Goal: Contribute content: Contribute content

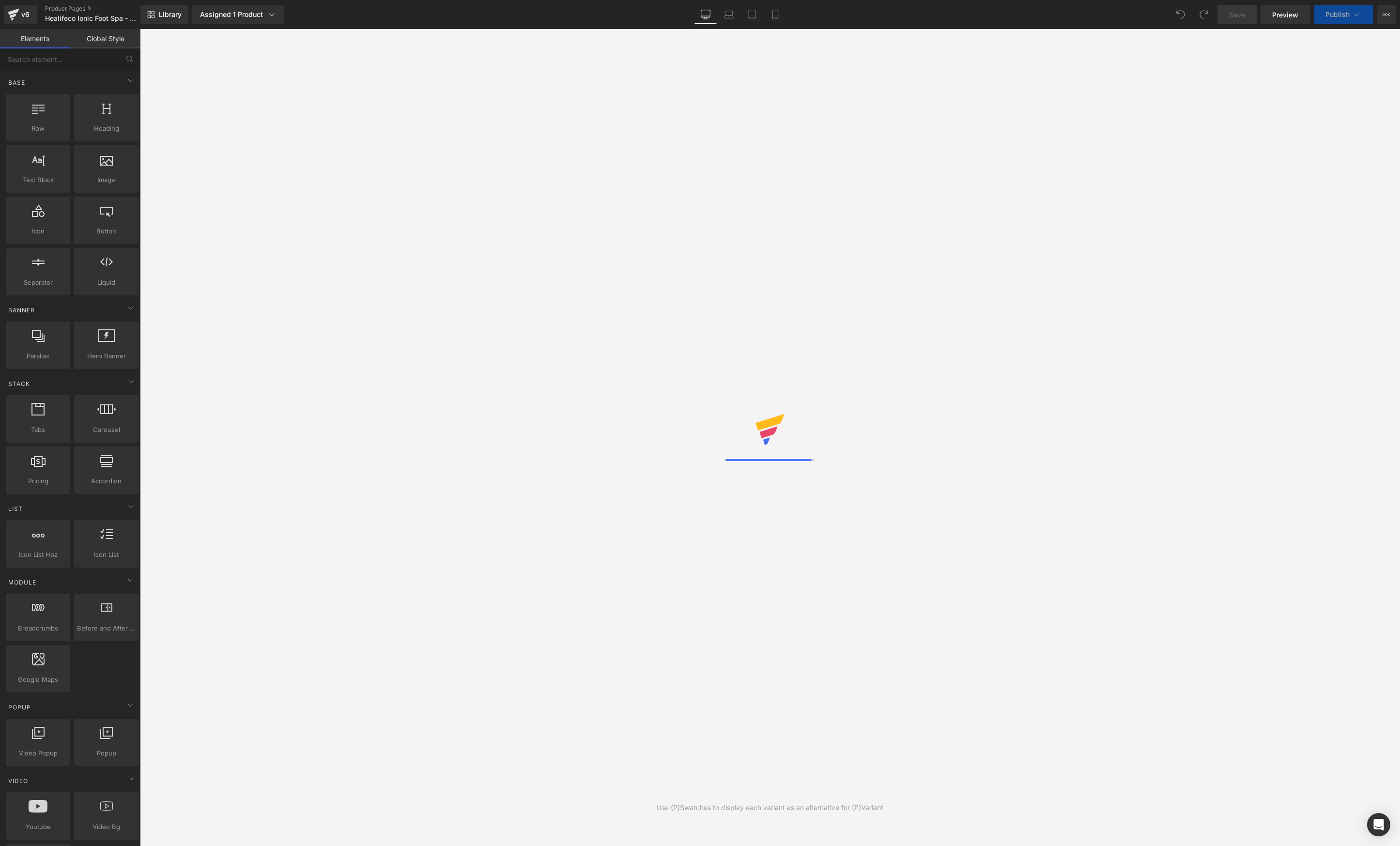
click at [907, 349] on icon at bounding box center [907, 349] width 9 height 9
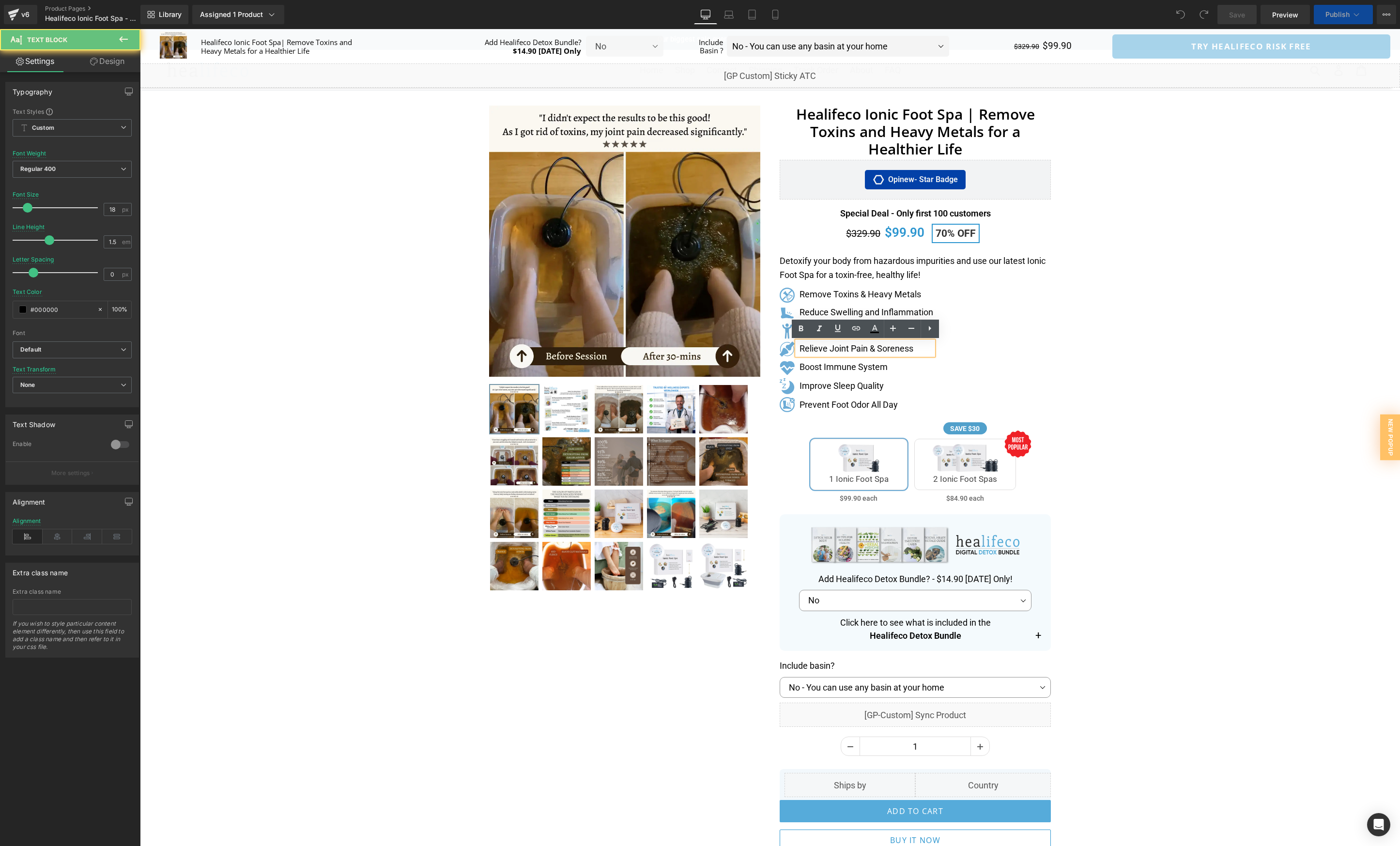
click at [907, 346] on p "Relieve Joint Pain & Soreness" at bounding box center [866, 348] width 134 height 13
click at [1056, 361] on div "Healifeco Ionic Foot Spa | Remove Toxins and Heavy Metals for a Healthier Life …" at bounding box center [915, 492] width 291 height 773
click at [1076, 270] on div "Separator" at bounding box center [769, 492] width 1260 height 784
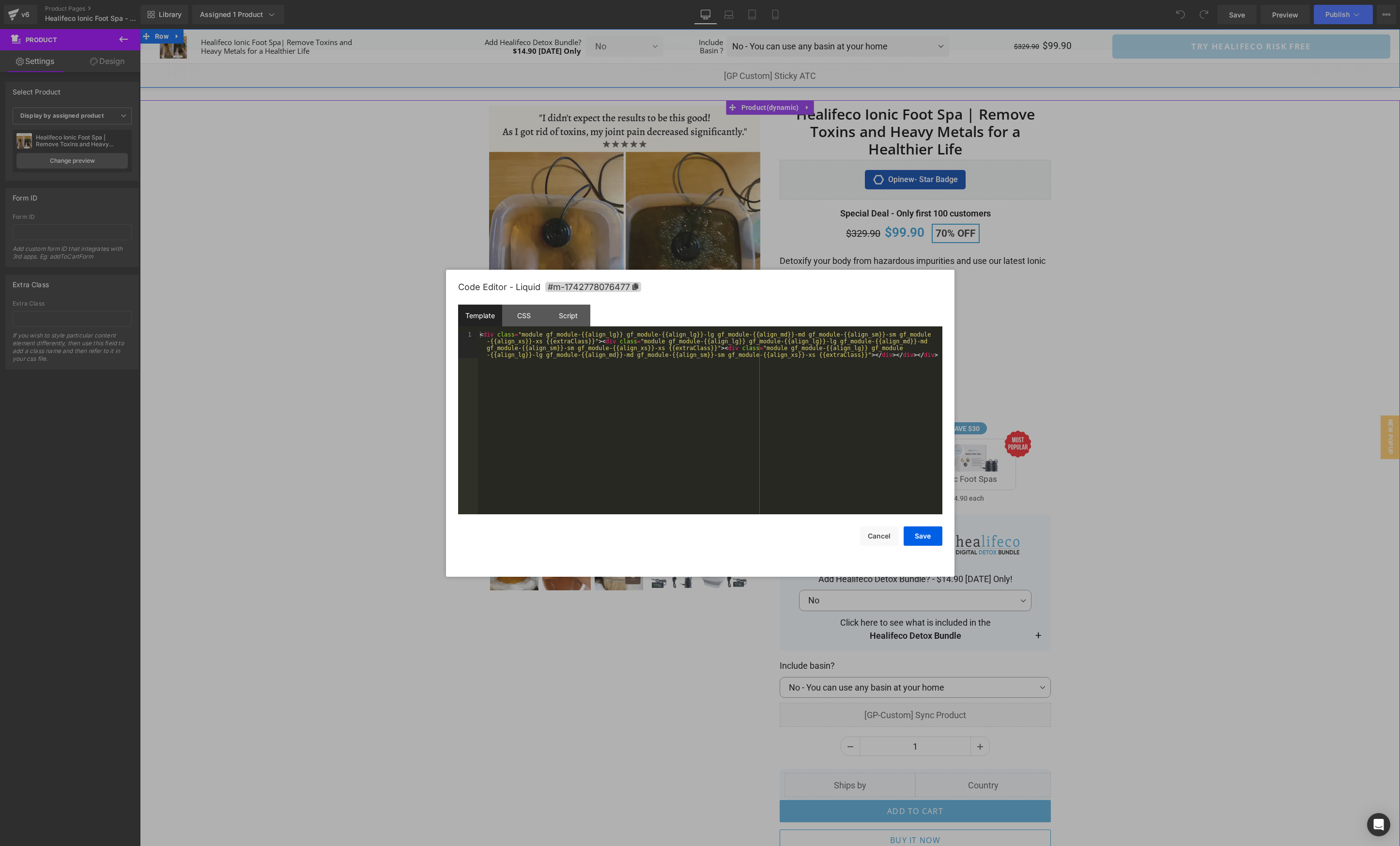
click at [783, 73] on div "Liquid" at bounding box center [769, 75] width 1260 height 24
click at [565, 321] on div "Script" at bounding box center [568, 316] width 44 height 22
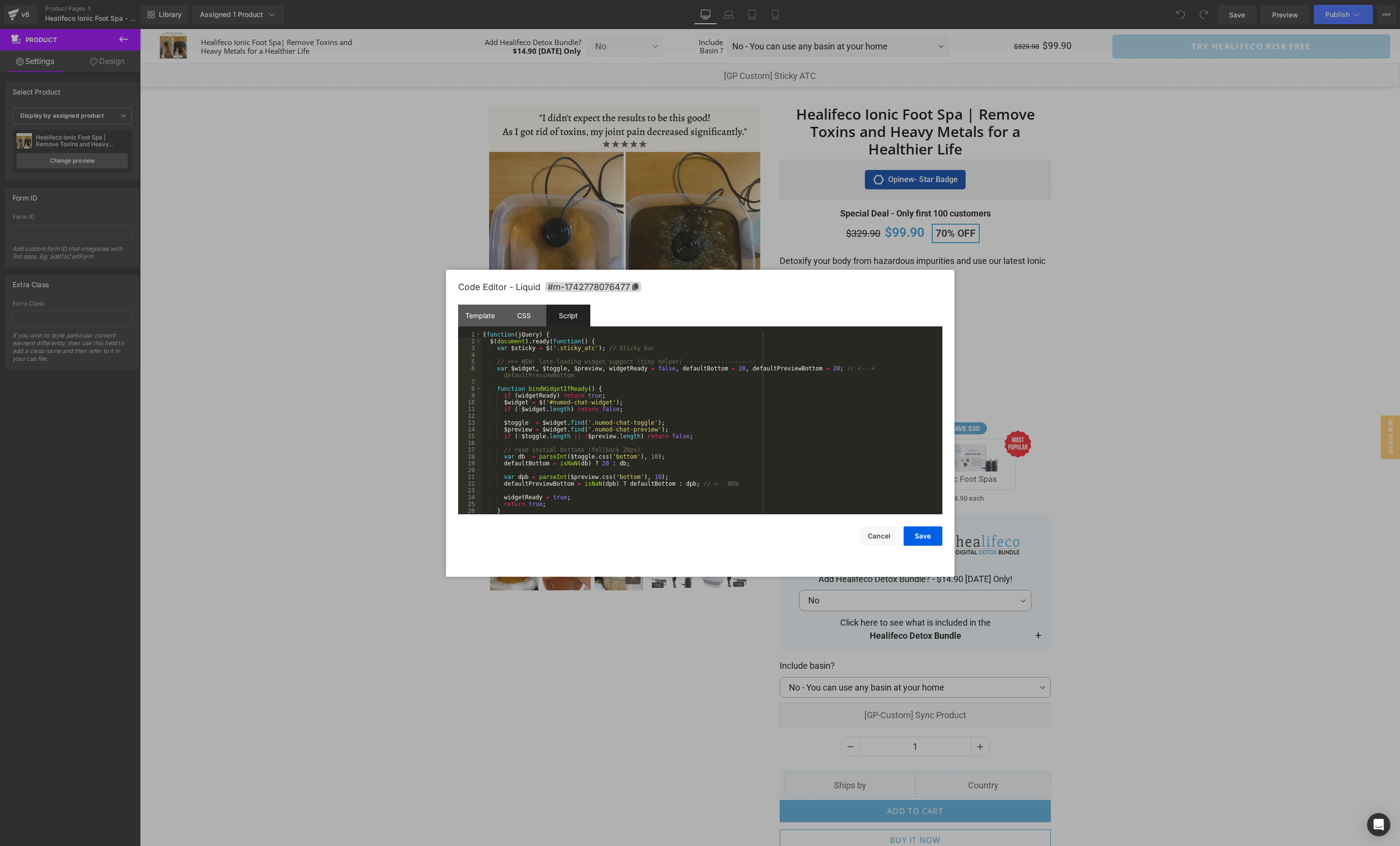
click at [655, 419] on div "( function ( jQuery ) { $ ( document ) . ready ( function ( ) { var $sticky = $…" at bounding box center [710, 429] width 457 height 196
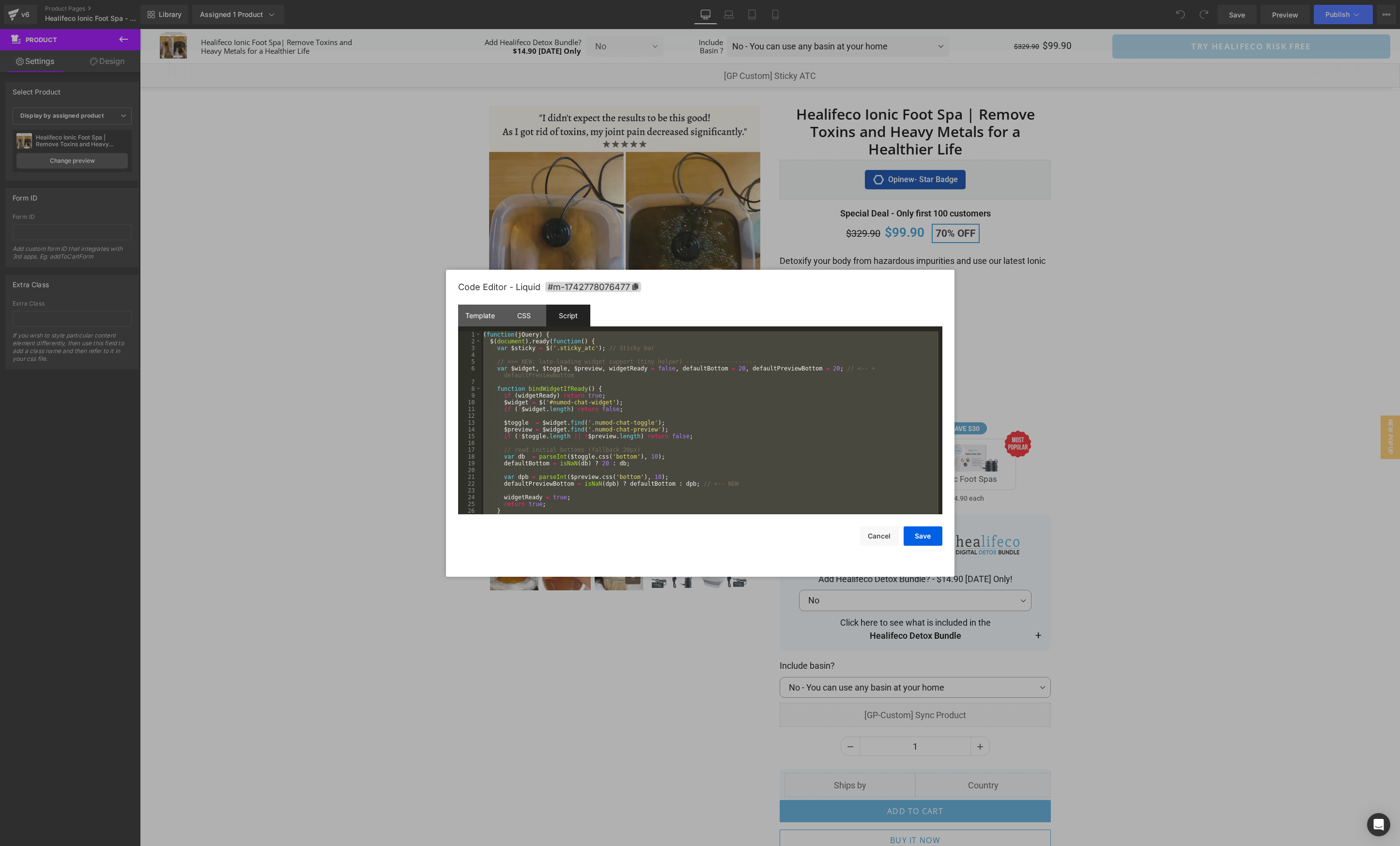
click at [585, 458] on div "( function ( jQuery ) { $ ( document ) . ready ( function ( ) { var $sticky = $…" at bounding box center [710, 429] width 457 height 196
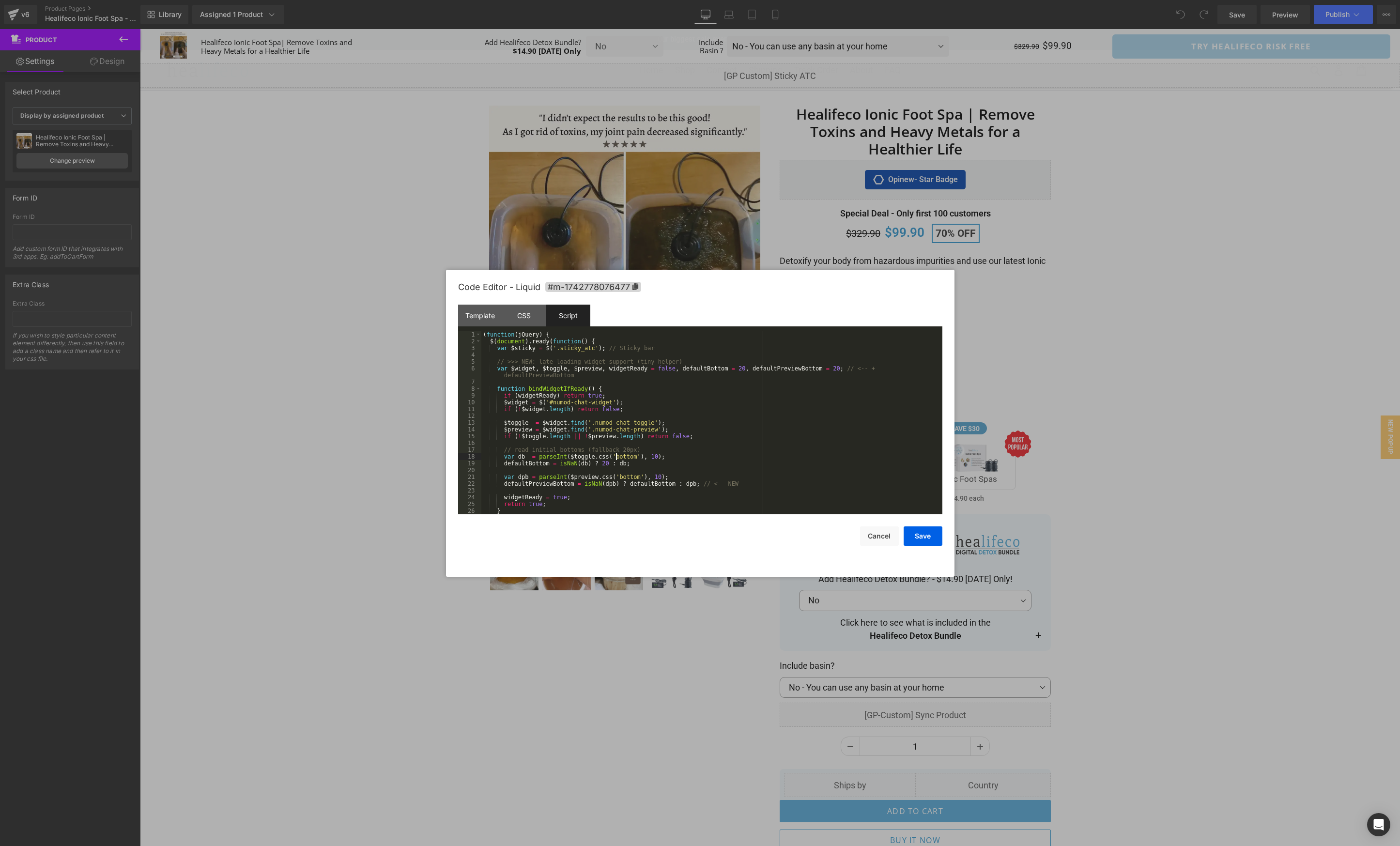
click at [616, 456] on div "( function ( jQuery ) { $ ( document ) . ready ( function ( ) { var $sticky = $…" at bounding box center [710, 429] width 457 height 196
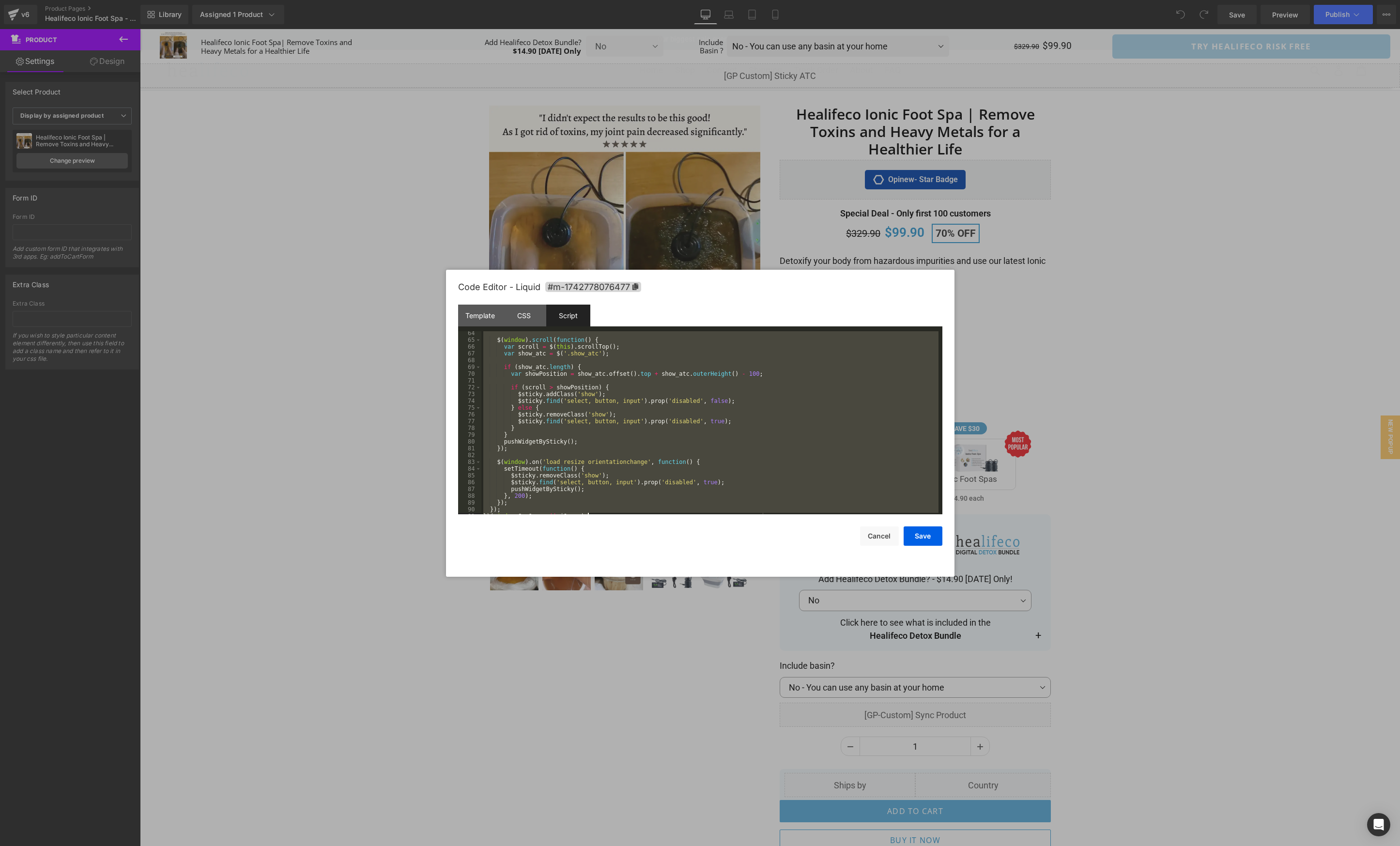
scroll to position [441, 0]
click at [595, 435] on div "$ ( window ) . scroll ( function ( ) { var scroll = $ ( this ) . scrollTop ( ) …" at bounding box center [710, 429] width 457 height 196
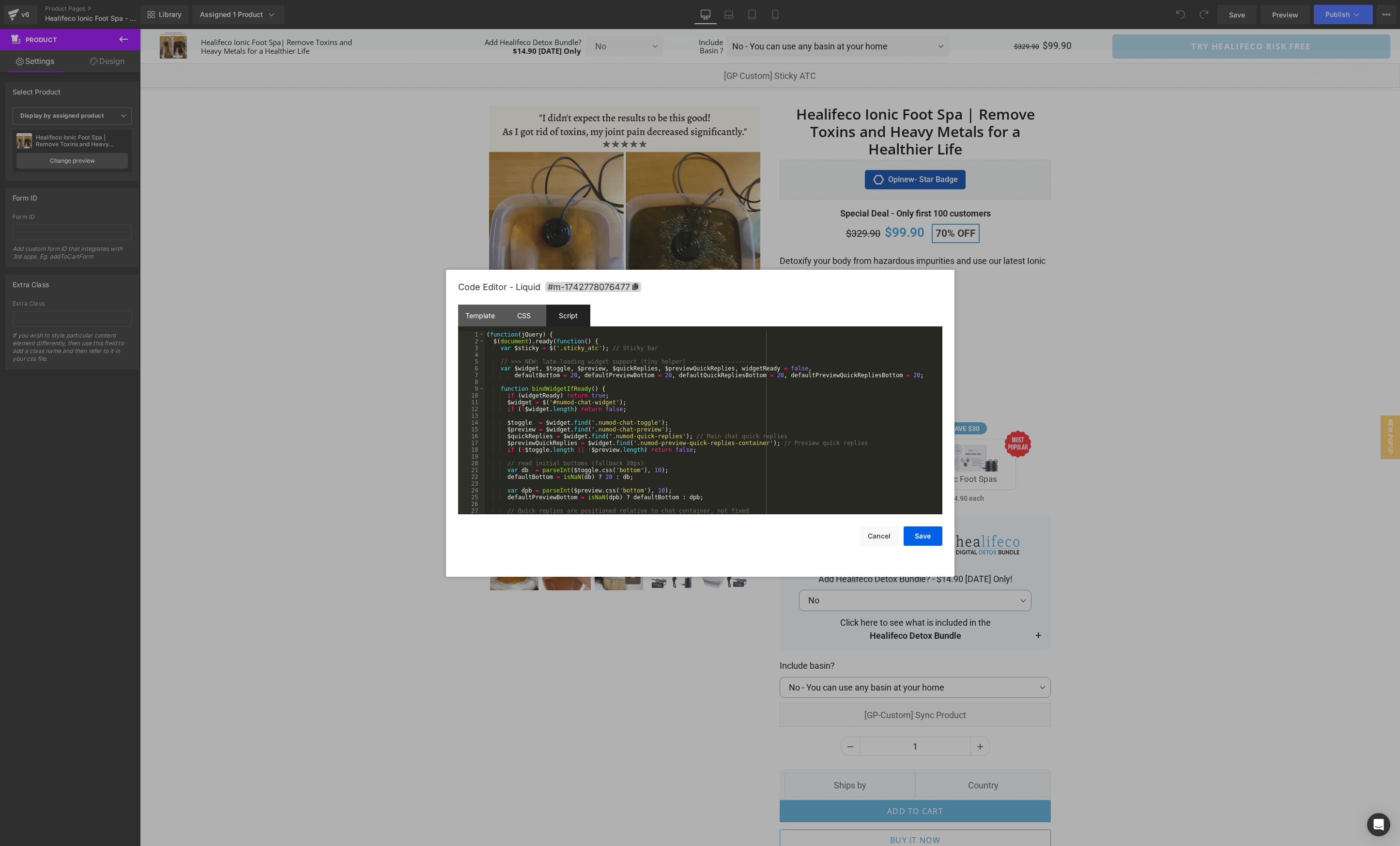
scroll to position [0, 0]
click at [925, 539] on button "Save" at bounding box center [922, 536] width 39 height 19
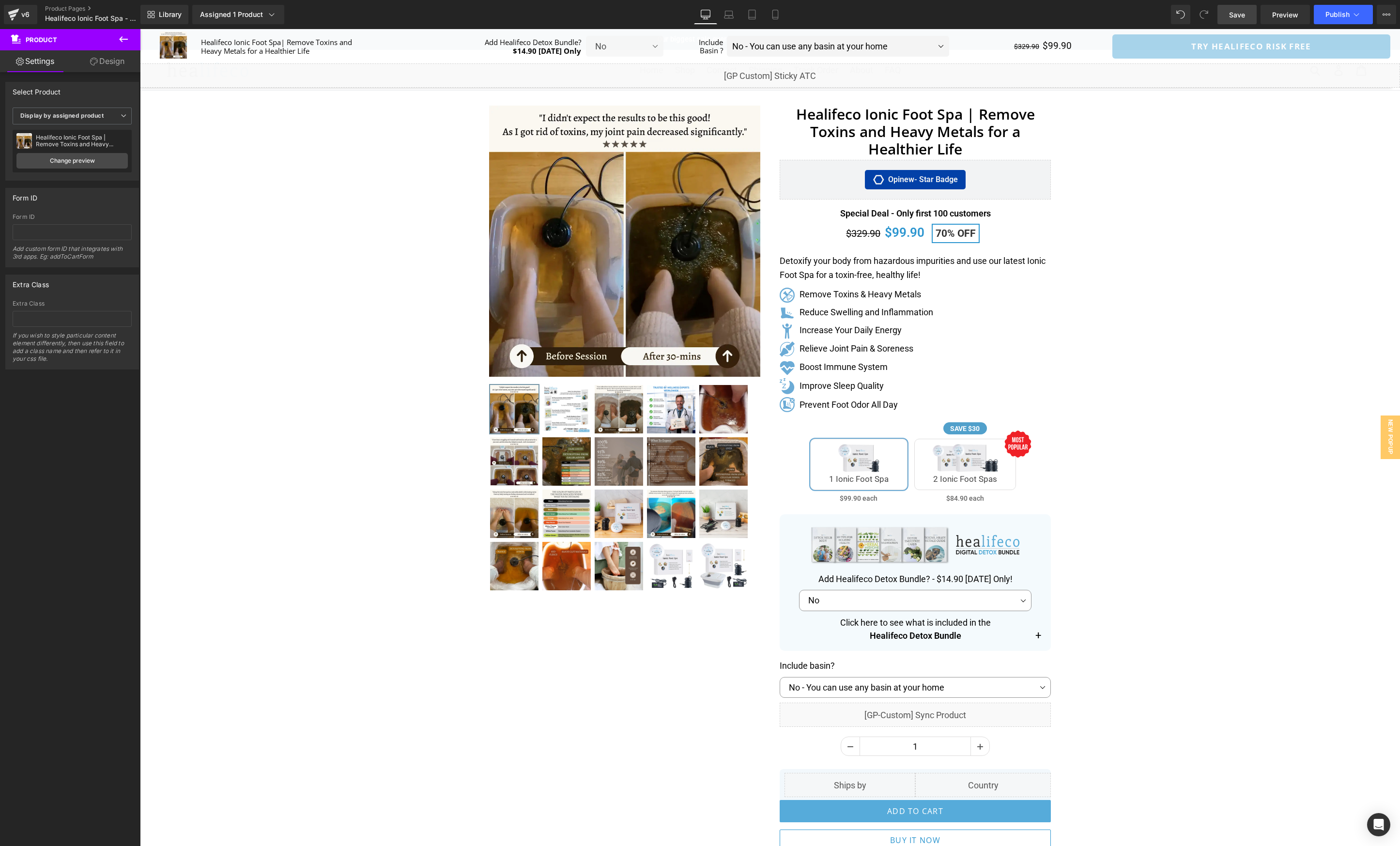
drag, startPoint x: 1237, startPoint y: 17, endPoint x: 1088, endPoint y: 168, distance: 212.1
click at [1237, 17] on span "Save" at bounding box center [1236, 15] width 16 height 10
click at [1334, 17] on span "Publish" at bounding box center [1338, 15] width 24 height 8
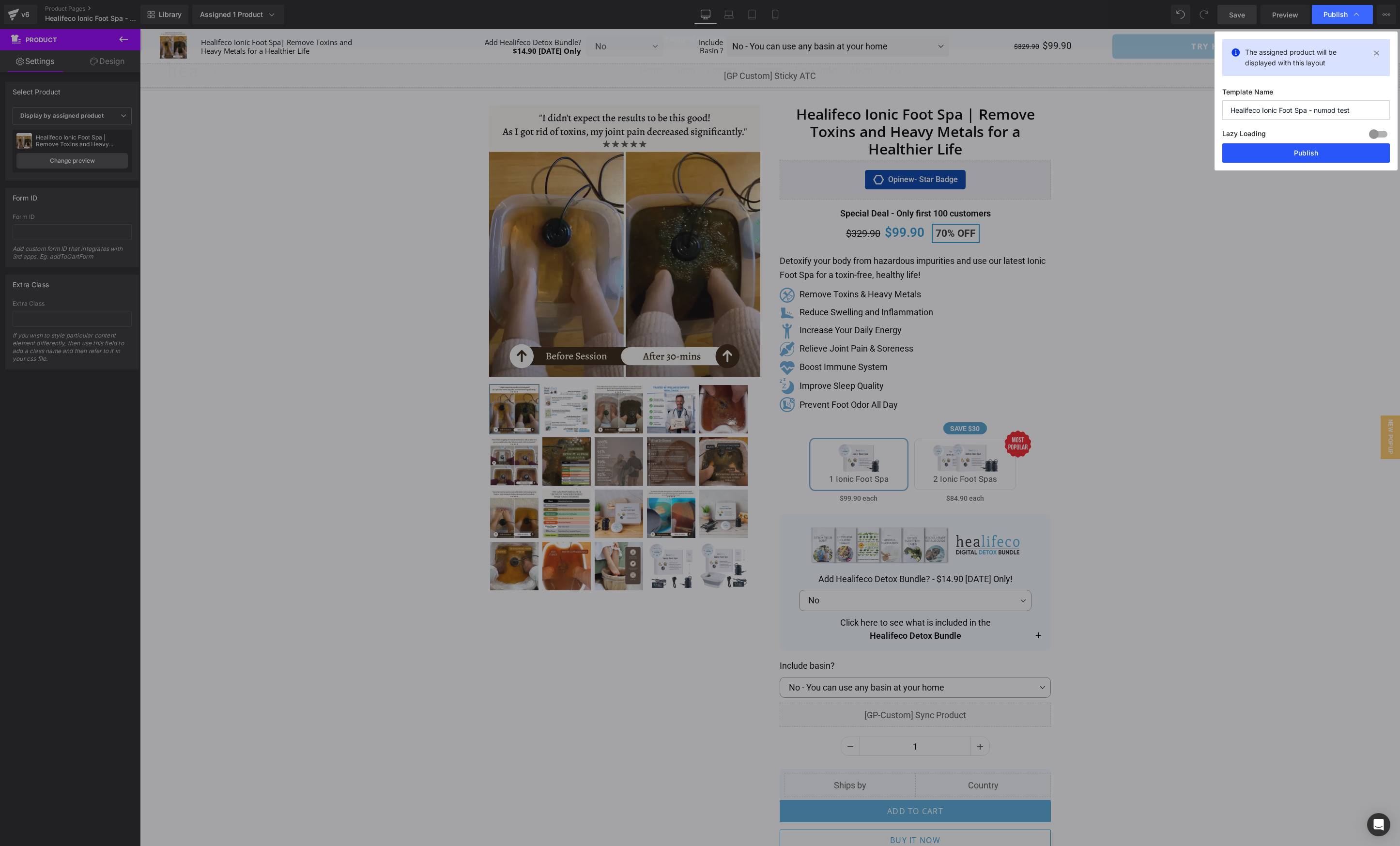
click at [1307, 154] on button "Publish" at bounding box center [1306, 153] width 168 height 19
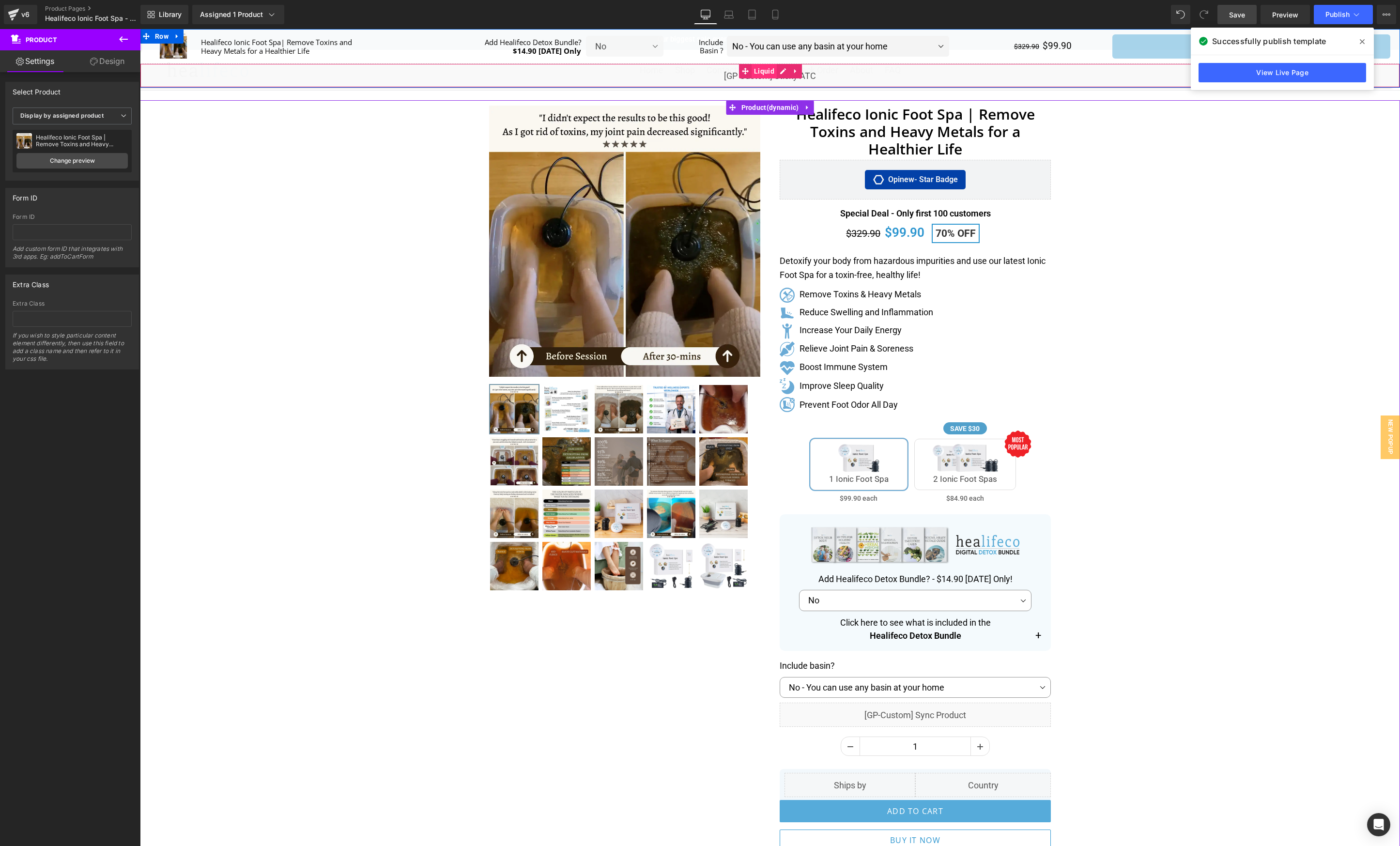
click at [764, 73] on span "Liquid" at bounding box center [764, 71] width 25 height 15
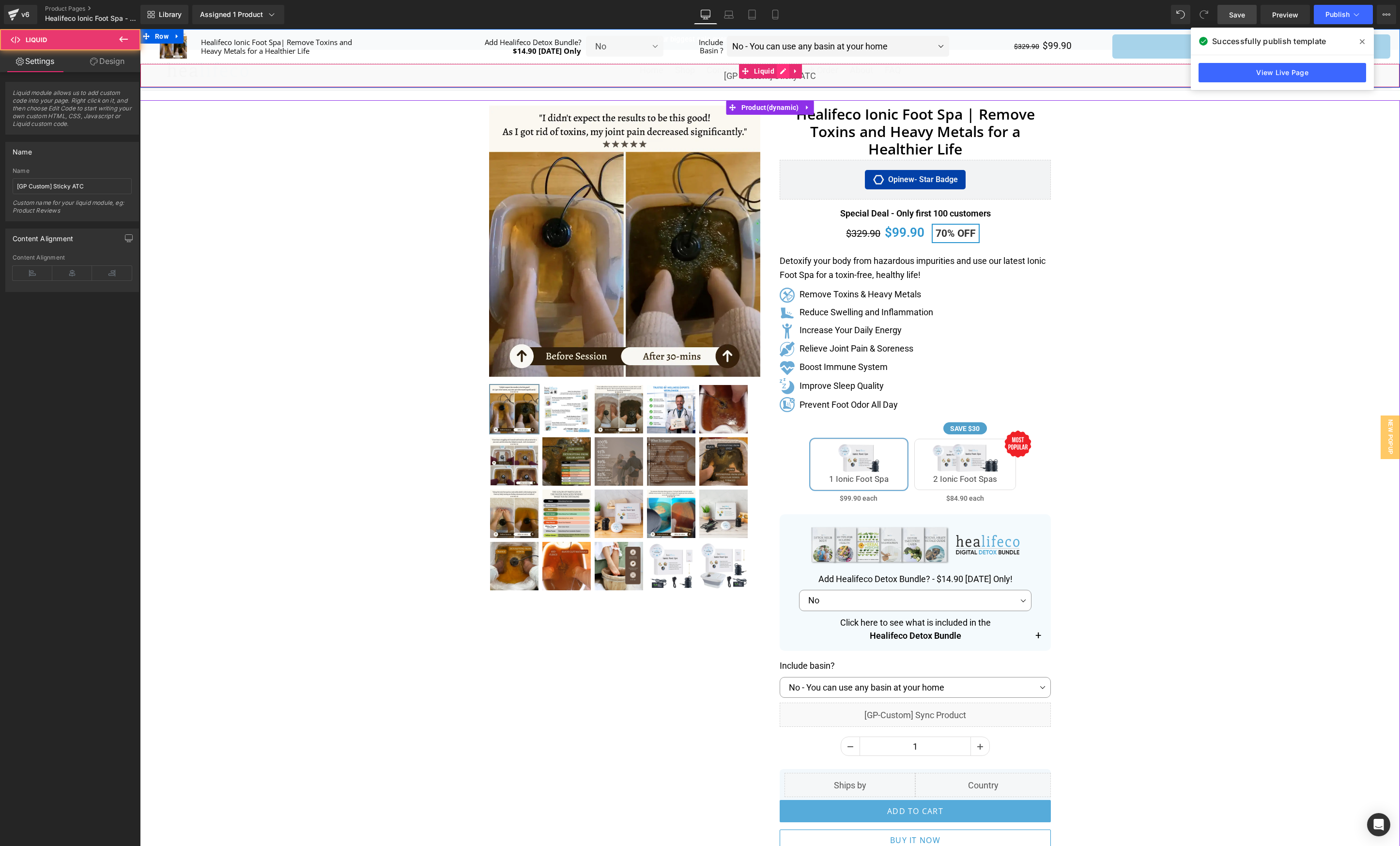
click at [780, 74] on div "Liquid" at bounding box center [769, 75] width 1260 height 24
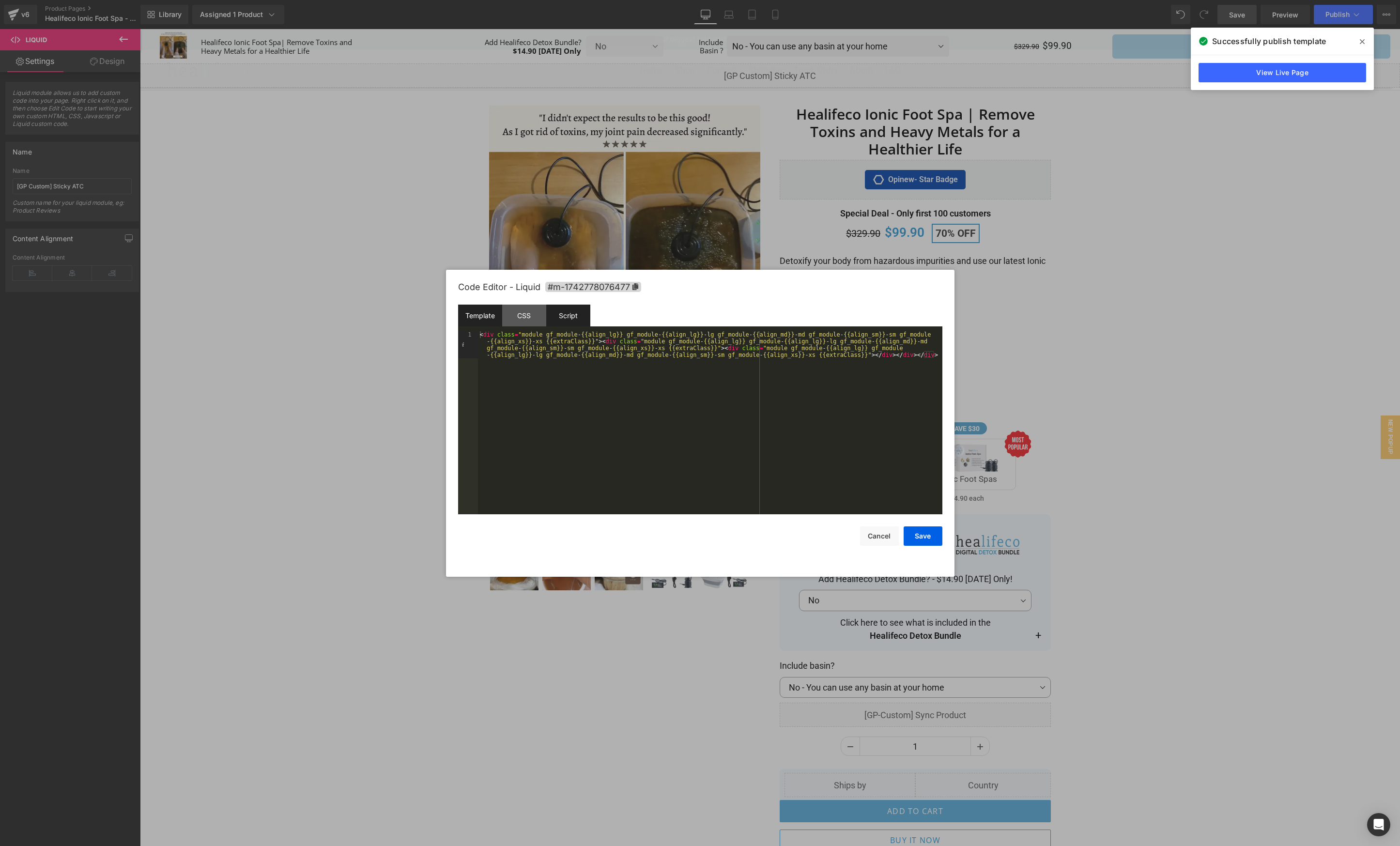
click at [568, 313] on div "Script" at bounding box center [568, 316] width 44 height 22
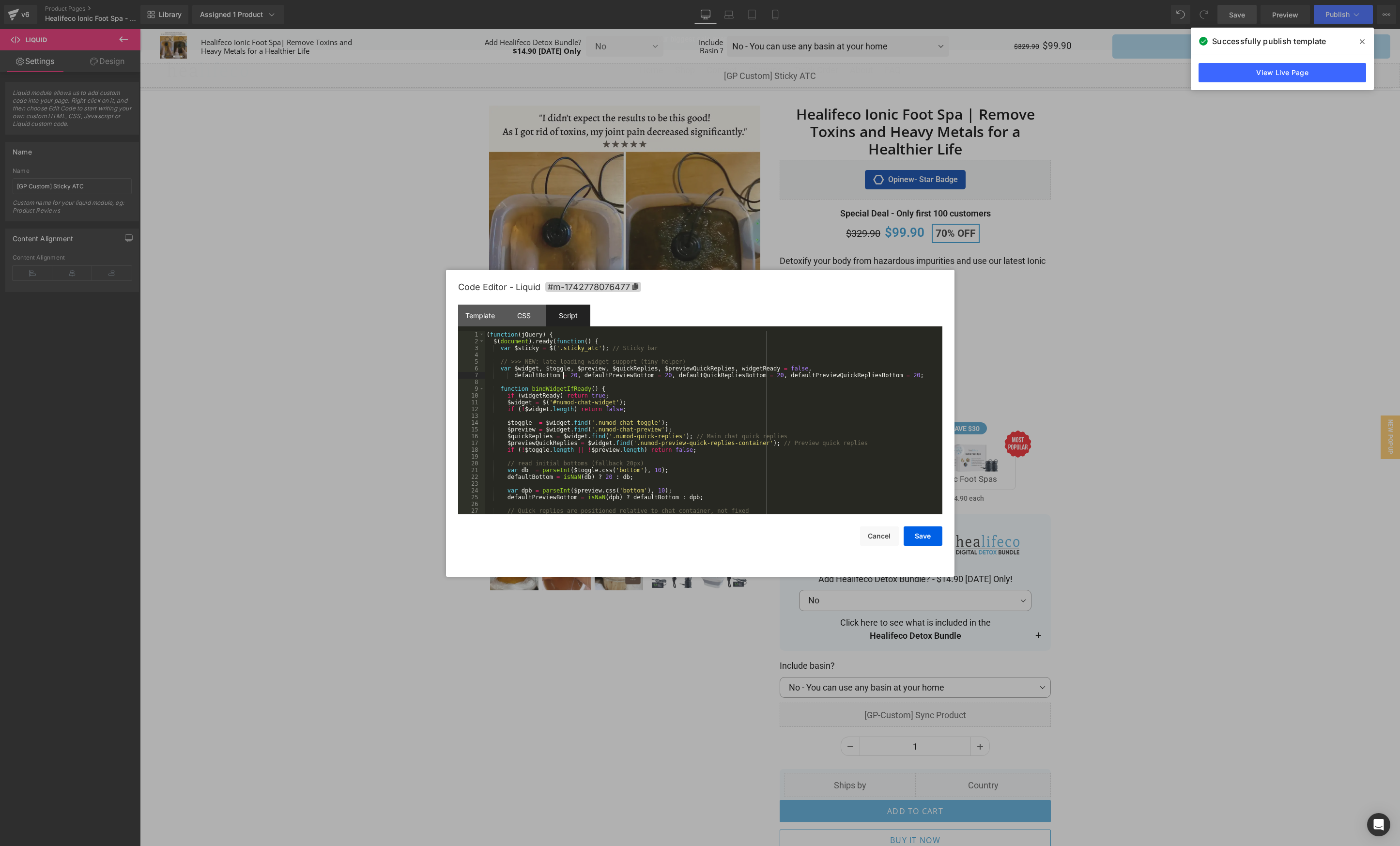
click at [564, 372] on div "( function ( jQuery ) { $ ( document ) . ready ( function ( ) { var $sticky = $…" at bounding box center [711, 429] width 454 height 196
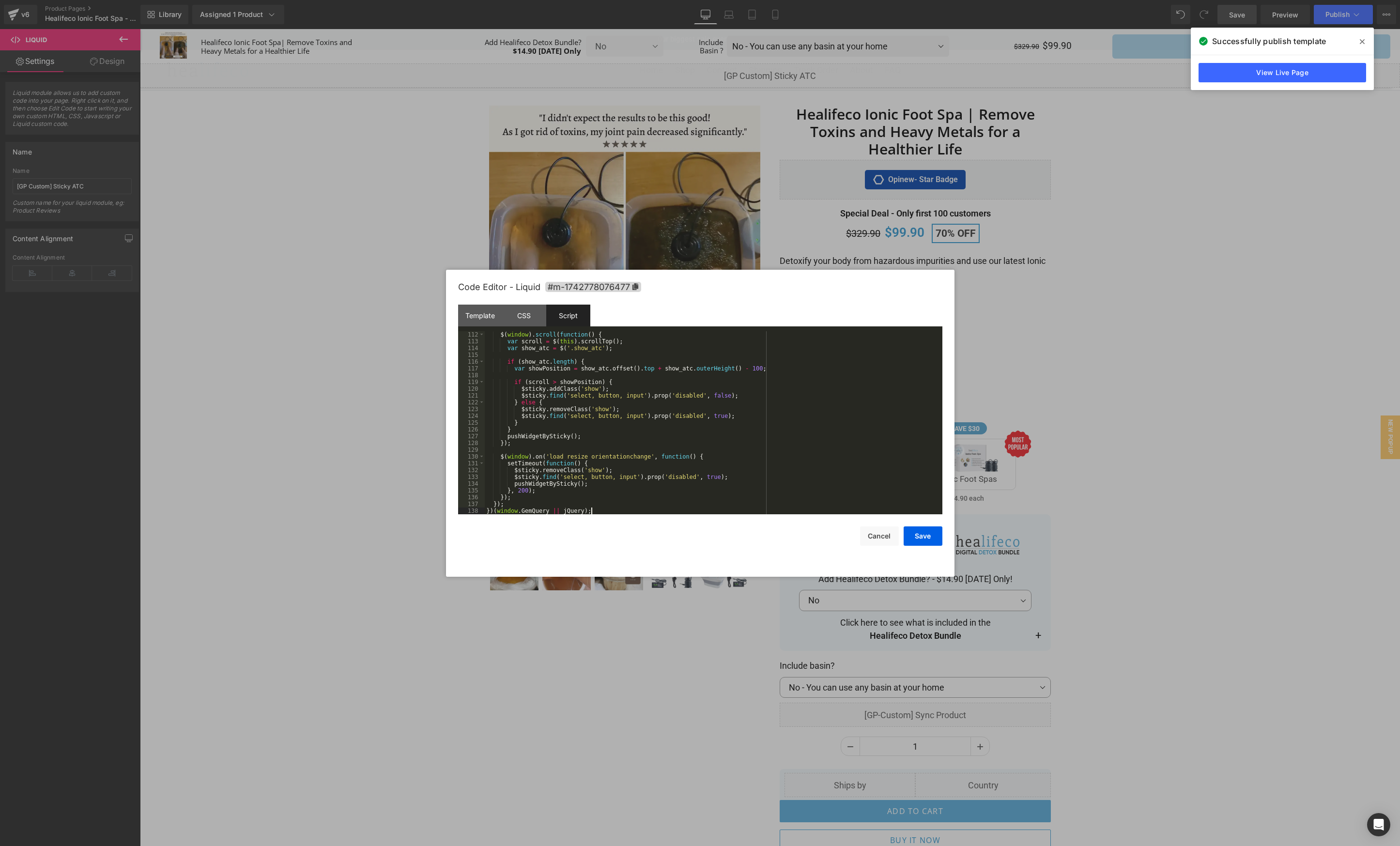
scroll to position [752, 0]
click at [934, 540] on button "Save" at bounding box center [922, 536] width 39 height 19
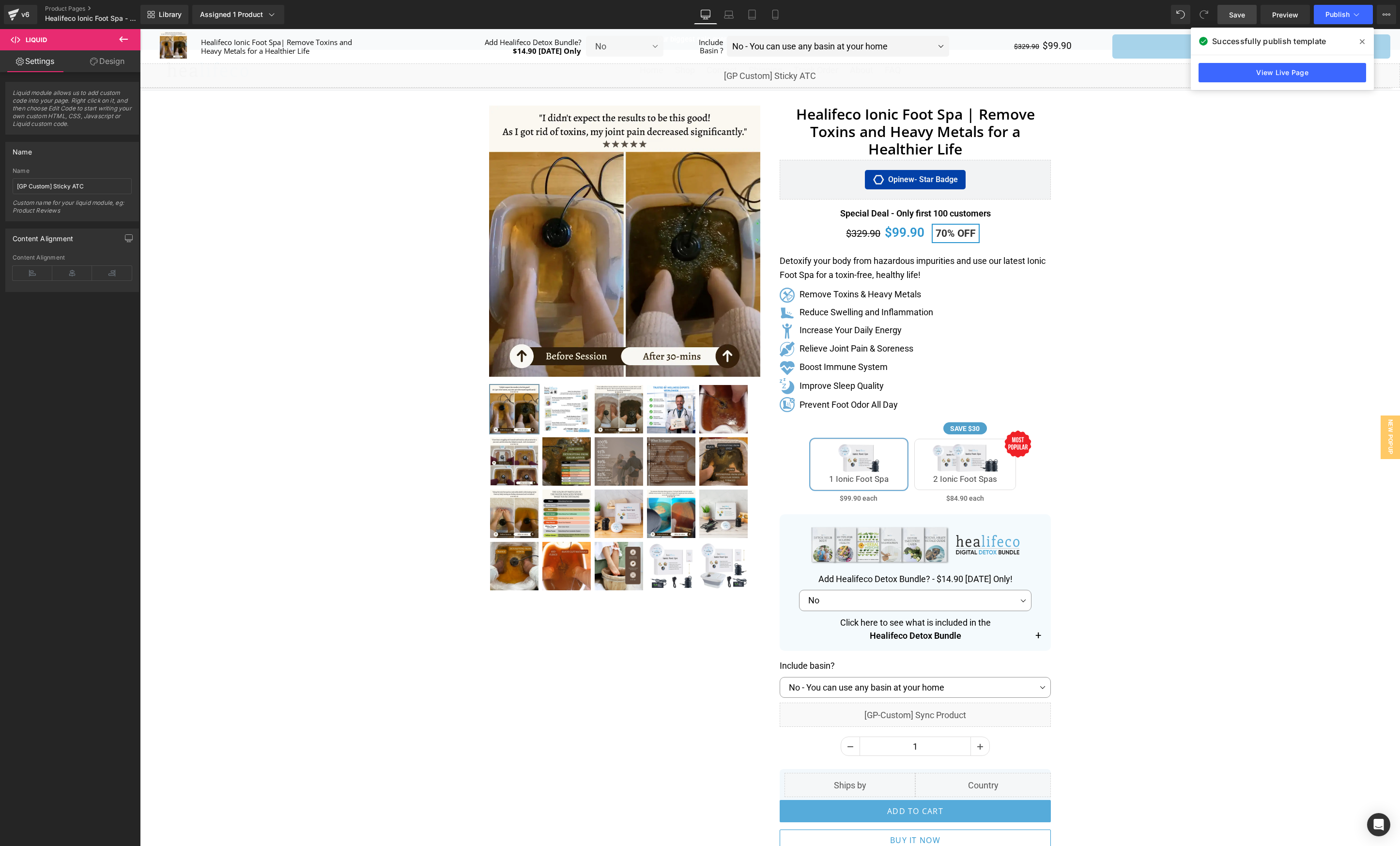
drag, startPoint x: 1243, startPoint y: 18, endPoint x: 1048, endPoint y: 423, distance: 449.5
click at [1243, 18] on span "Save" at bounding box center [1236, 15] width 16 height 10
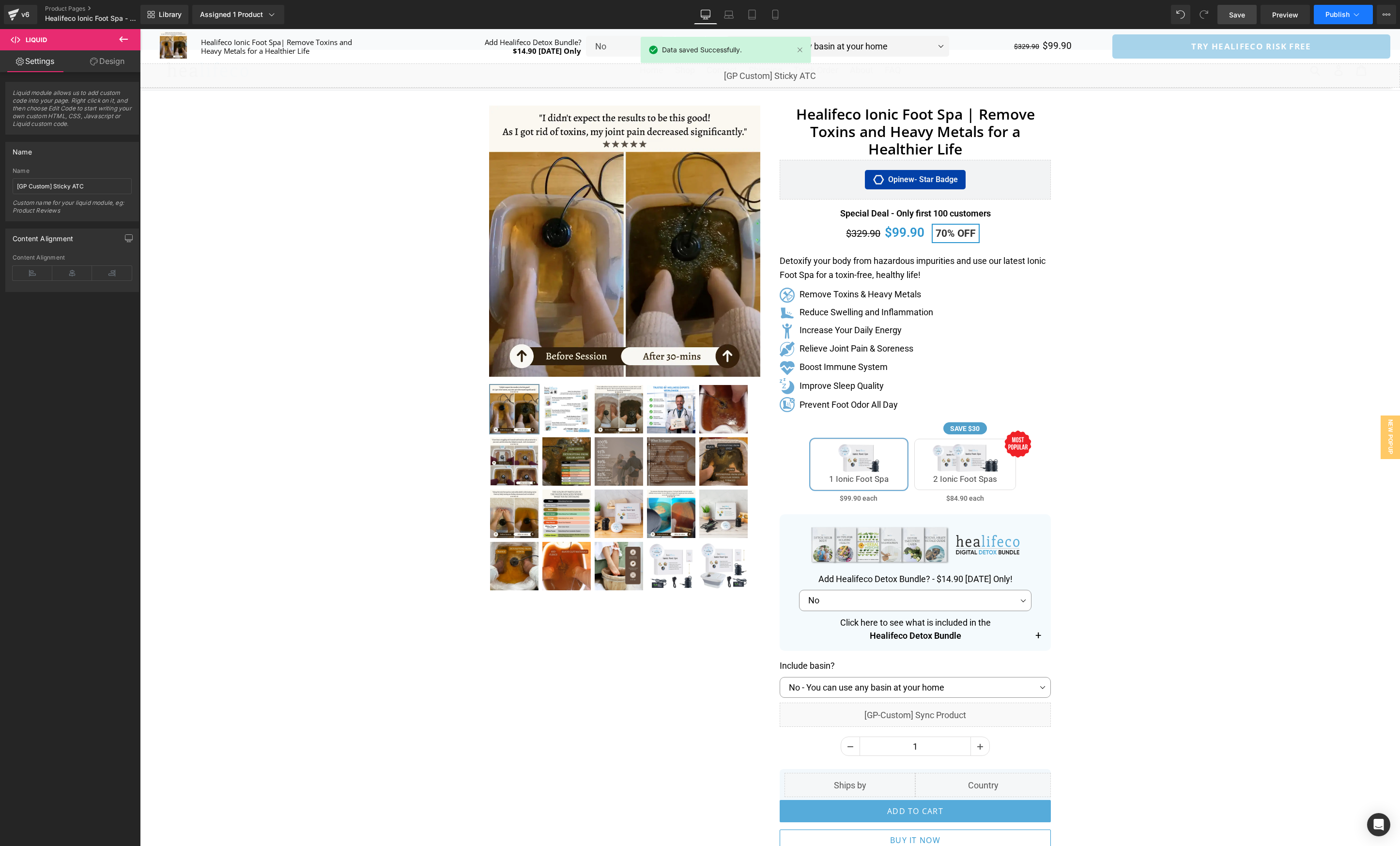
click at [1353, 18] on icon at bounding box center [1356, 14] width 10 height 10
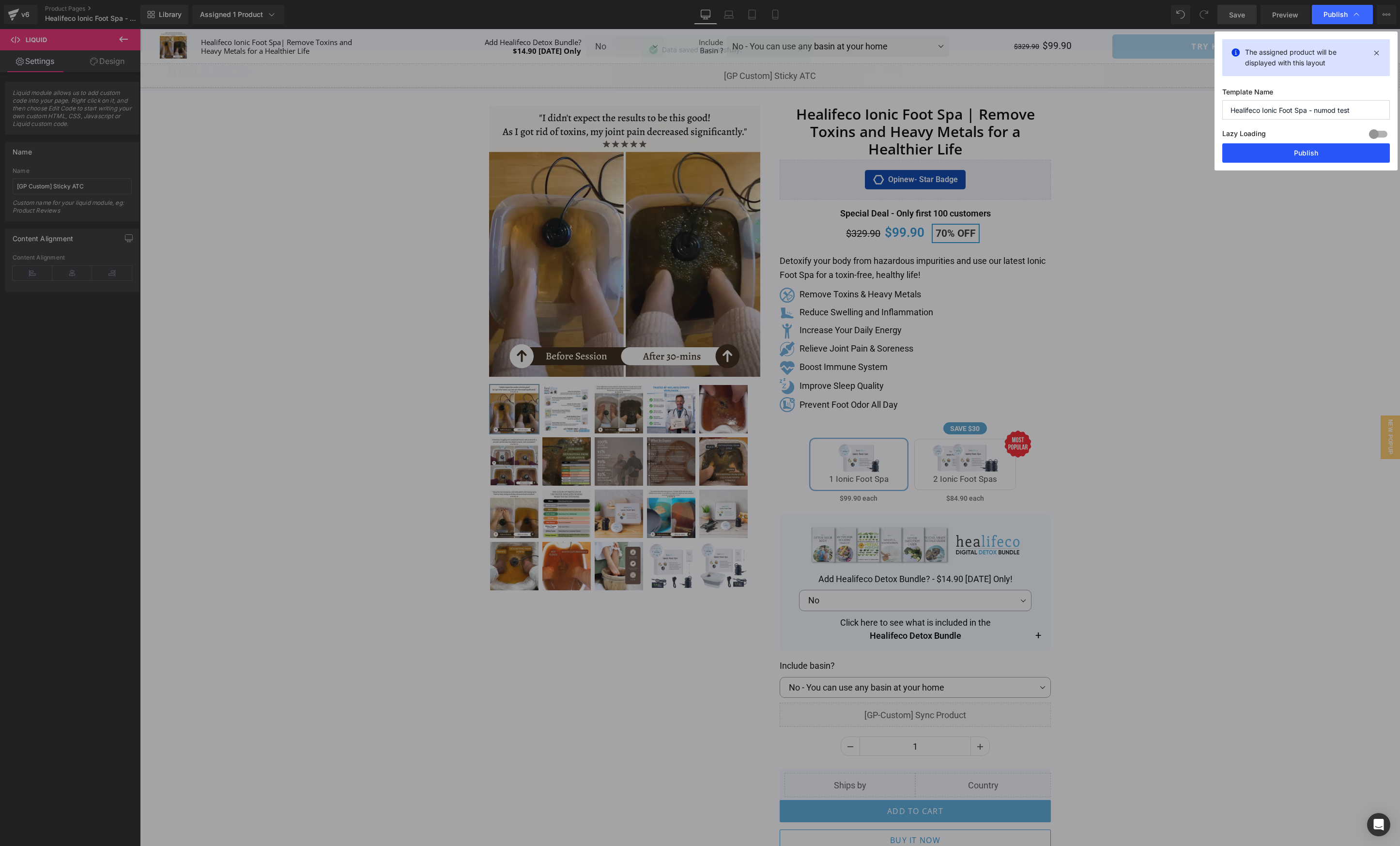
click at [1288, 156] on button "Publish" at bounding box center [1306, 153] width 168 height 19
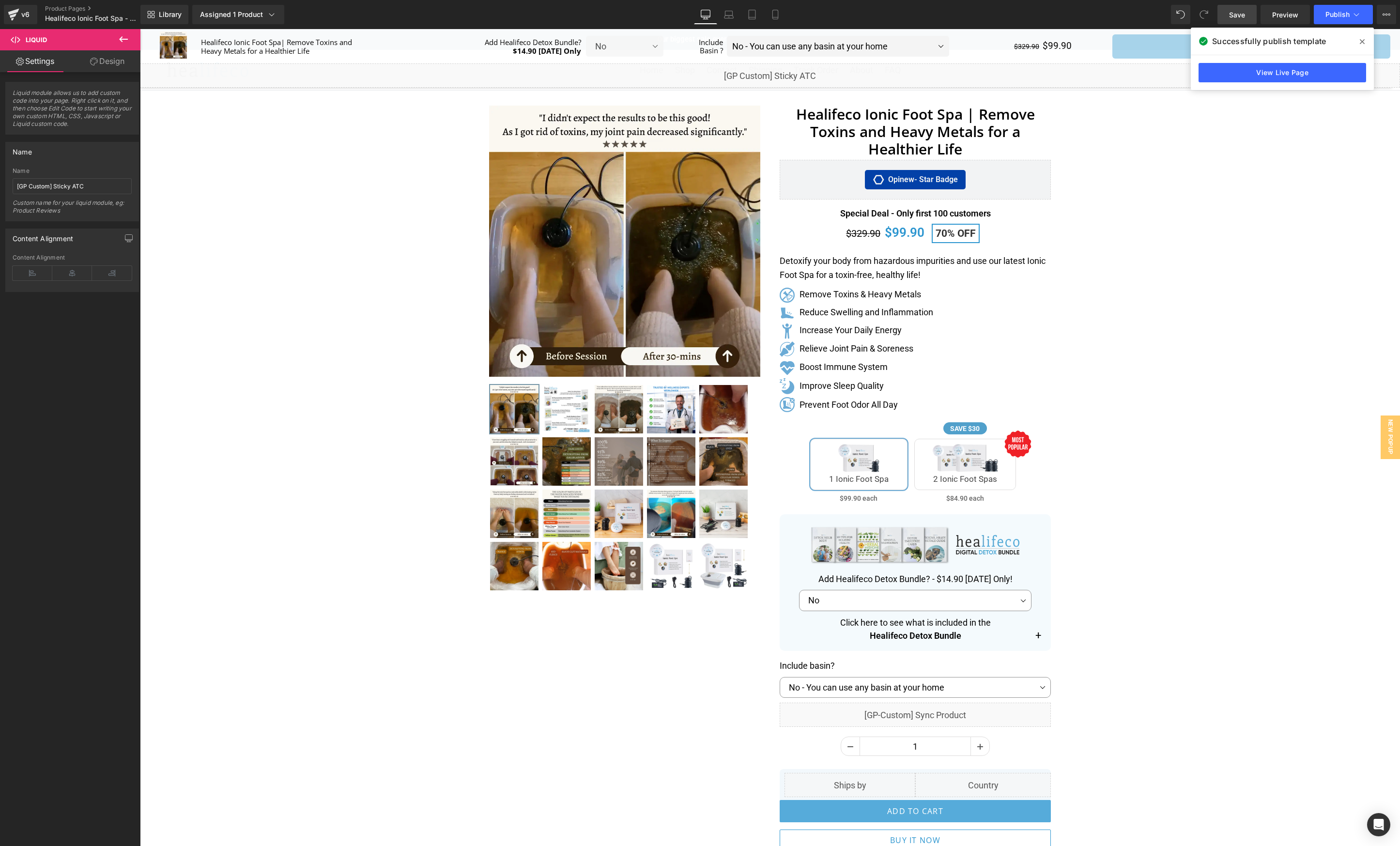
click at [1363, 41] on icon at bounding box center [1362, 41] width 5 height 8
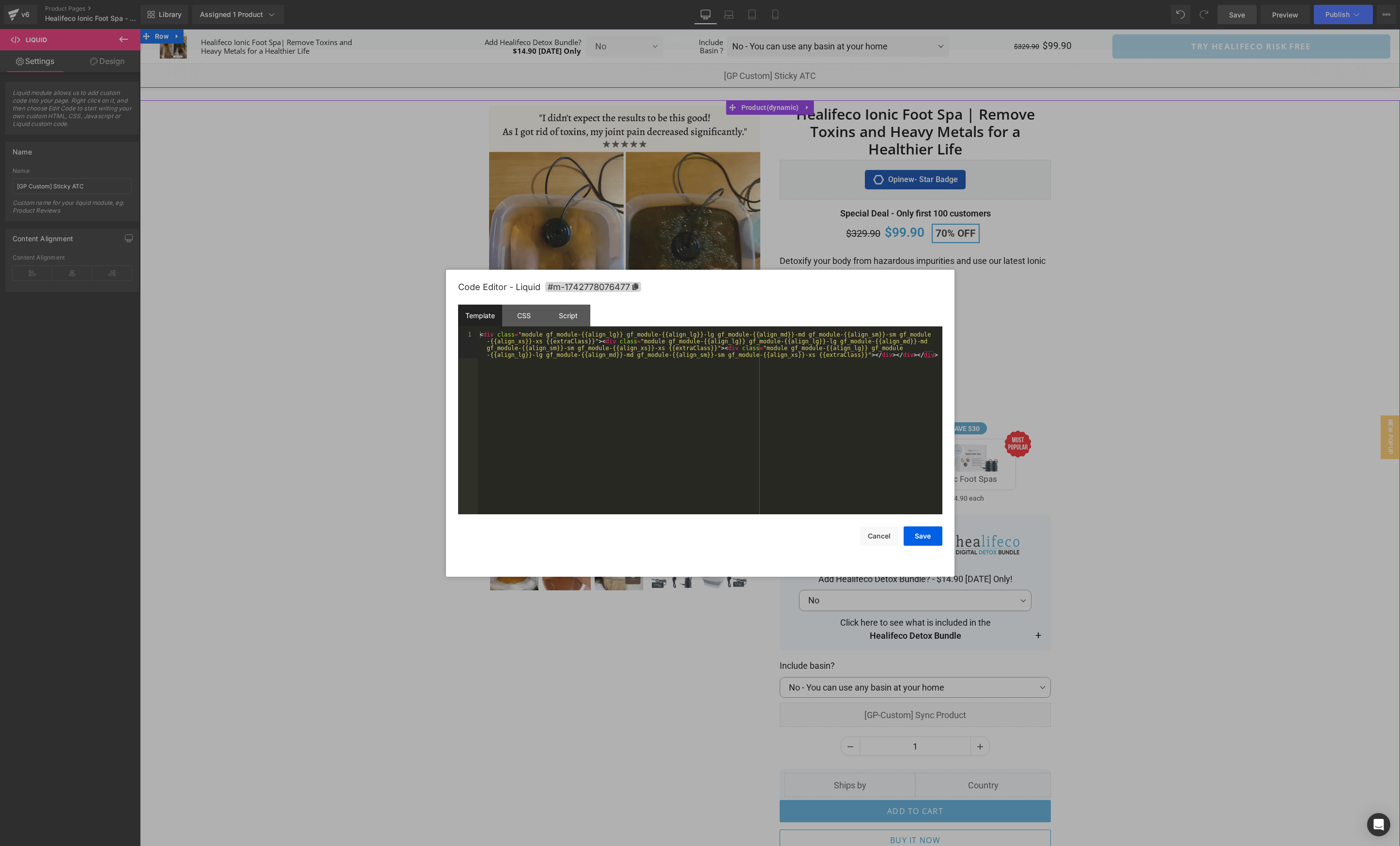
click at [782, 71] on div "Liquid" at bounding box center [769, 75] width 1260 height 24
click at [567, 325] on div "Script" at bounding box center [568, 316] width 44 height 22
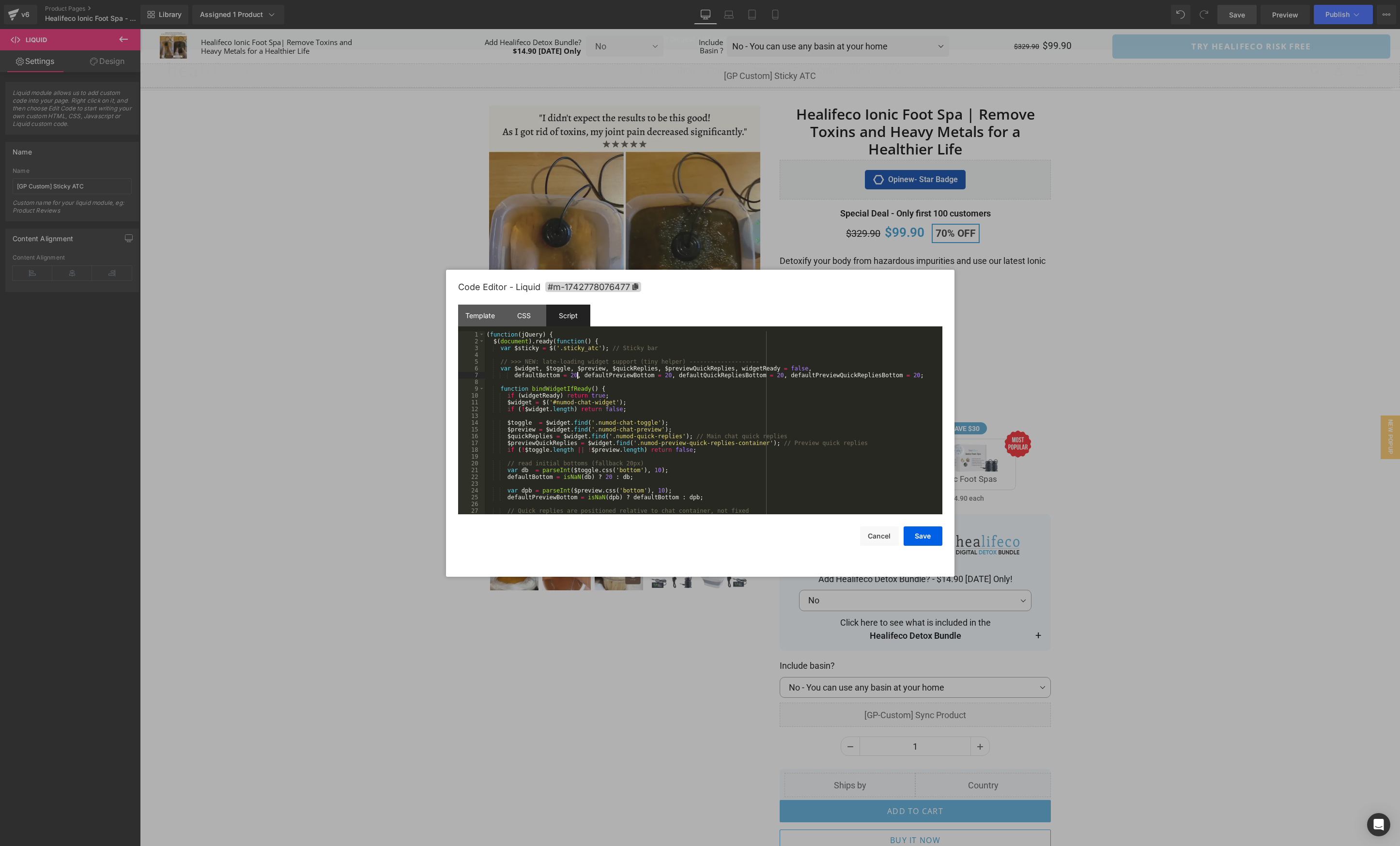
click at [578, 377] on div "( function ( jQuery ) { $ ( document ) . ready ( function ( ) { var $sticky = $…" at bounding box center [711, 429] width 454 height 196
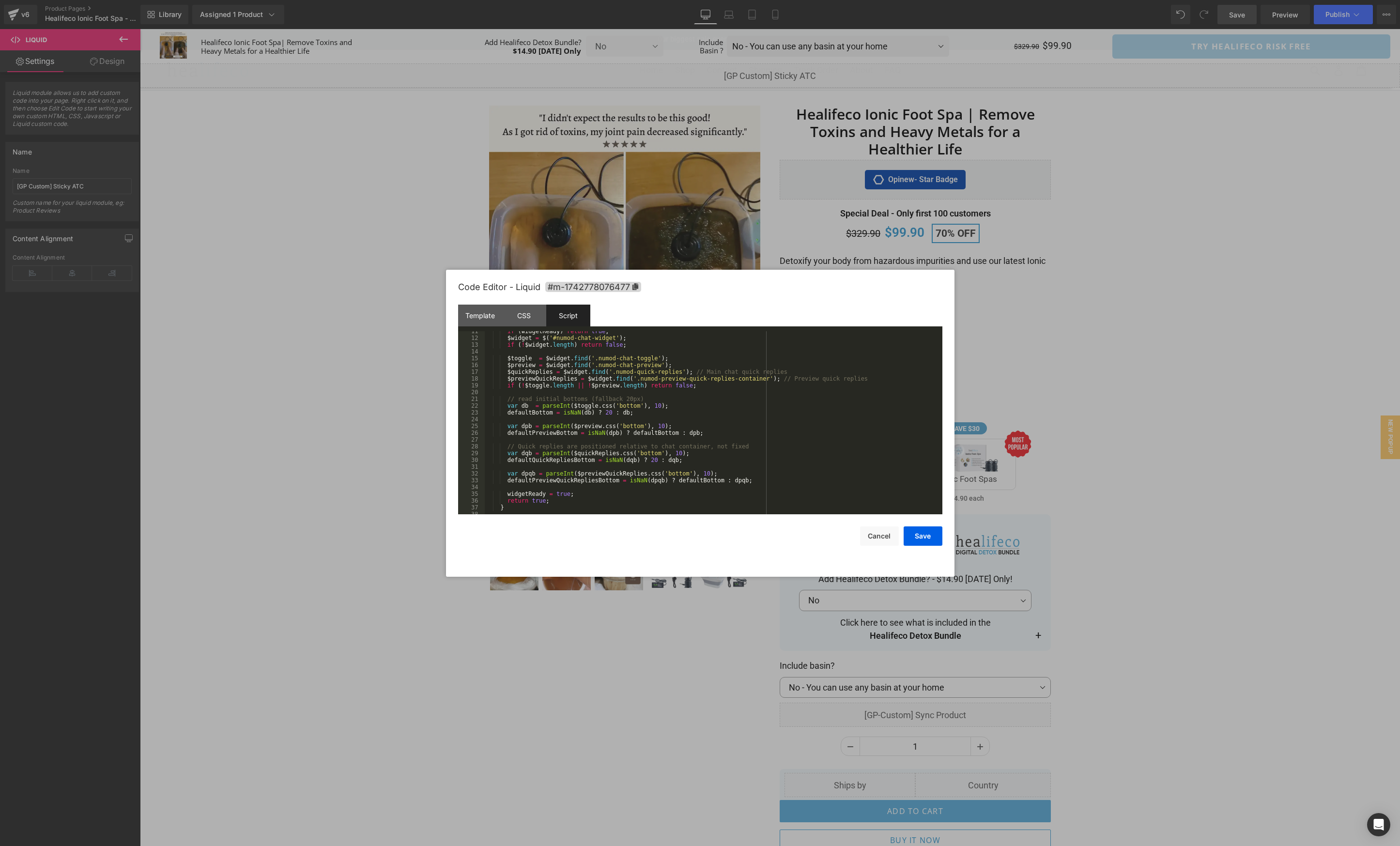
scroll to position [41, 0]
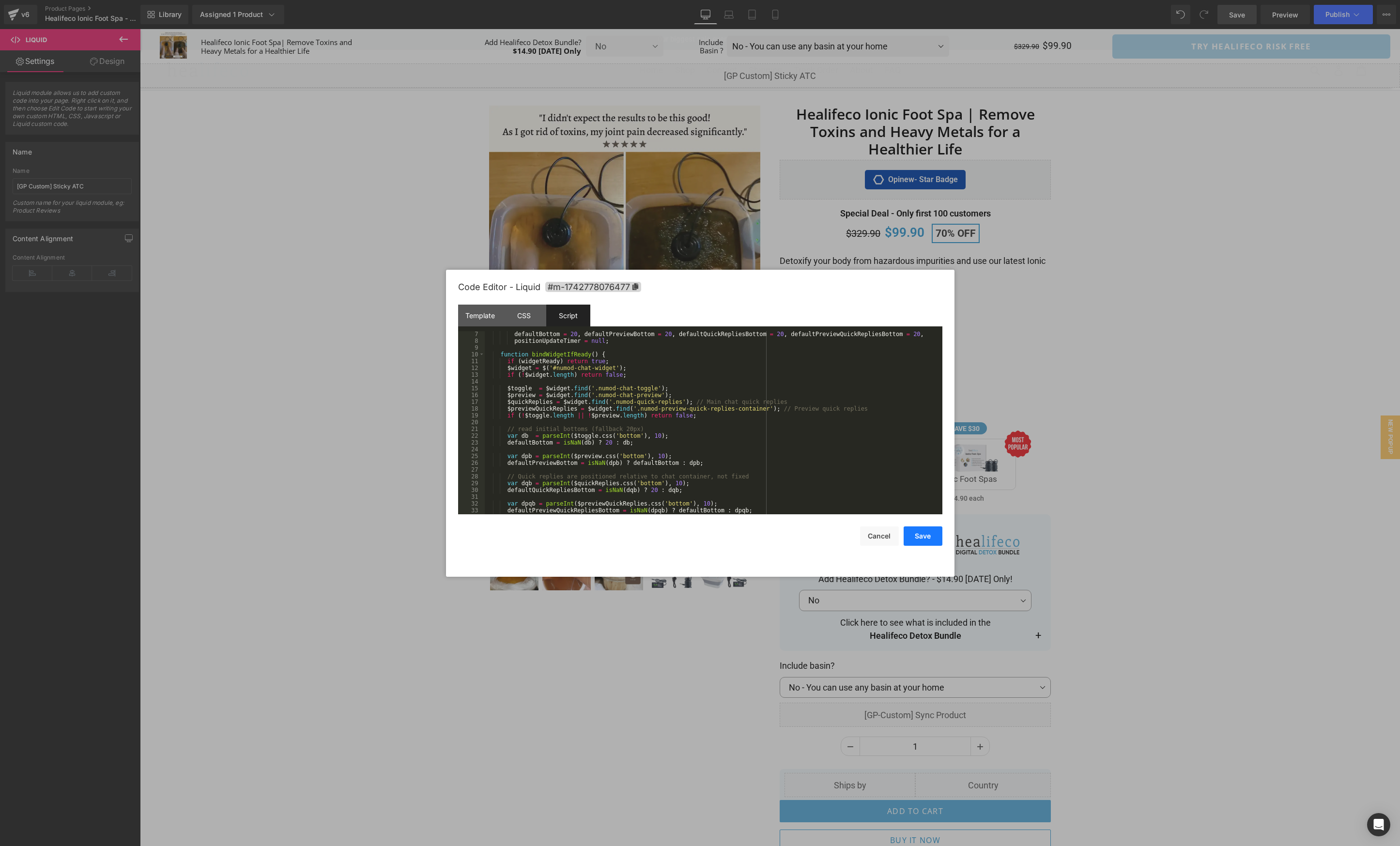
click at [931, 538] on button "Save" at bounding box center [922, 536] width 39 height 19
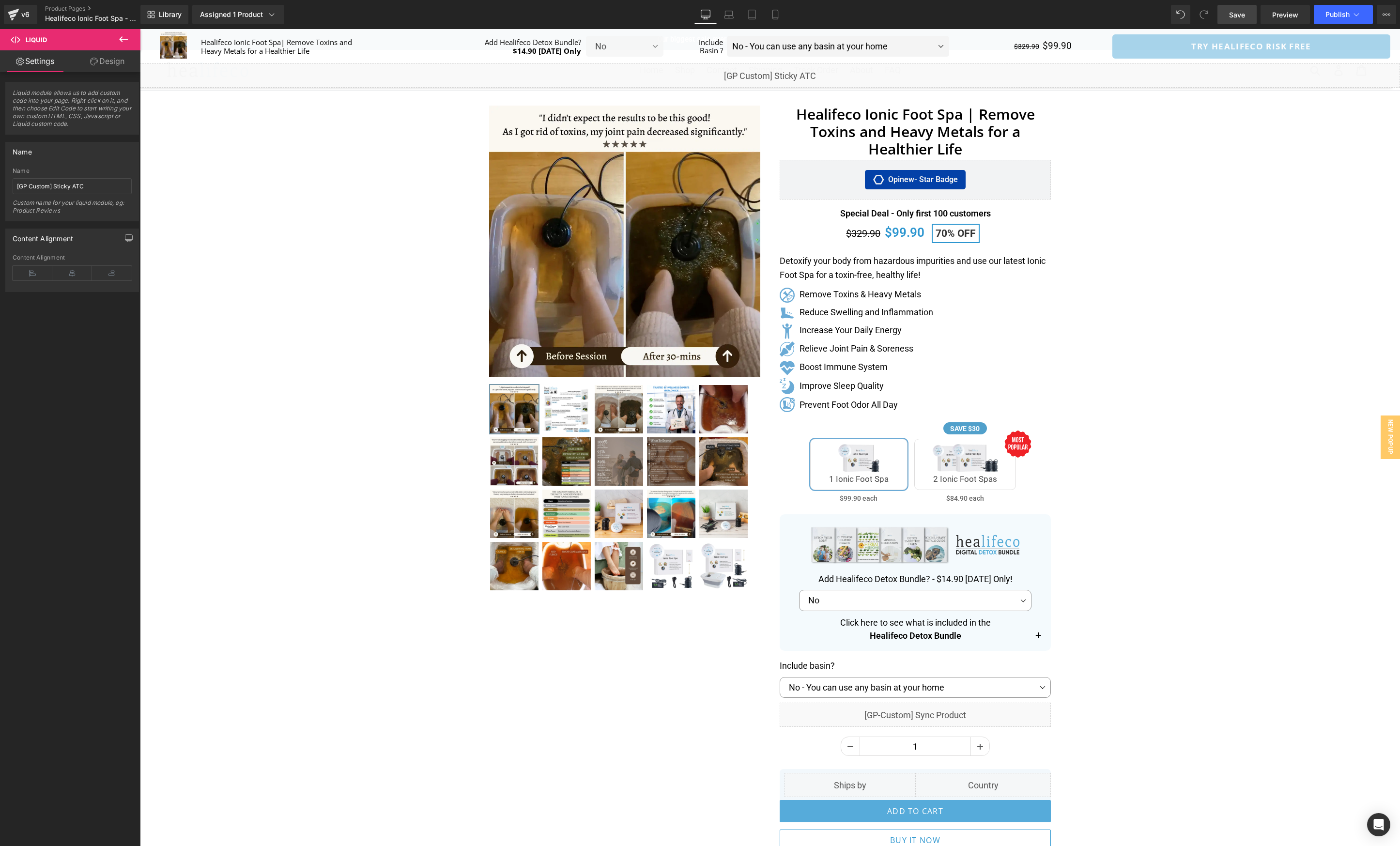
click at [1243, 14] on span "Save" at bounding box center [1236, 15] width 16 height 10
click at [1352, 13] on icon at bounding box center [1356, 14] width 10 height 10
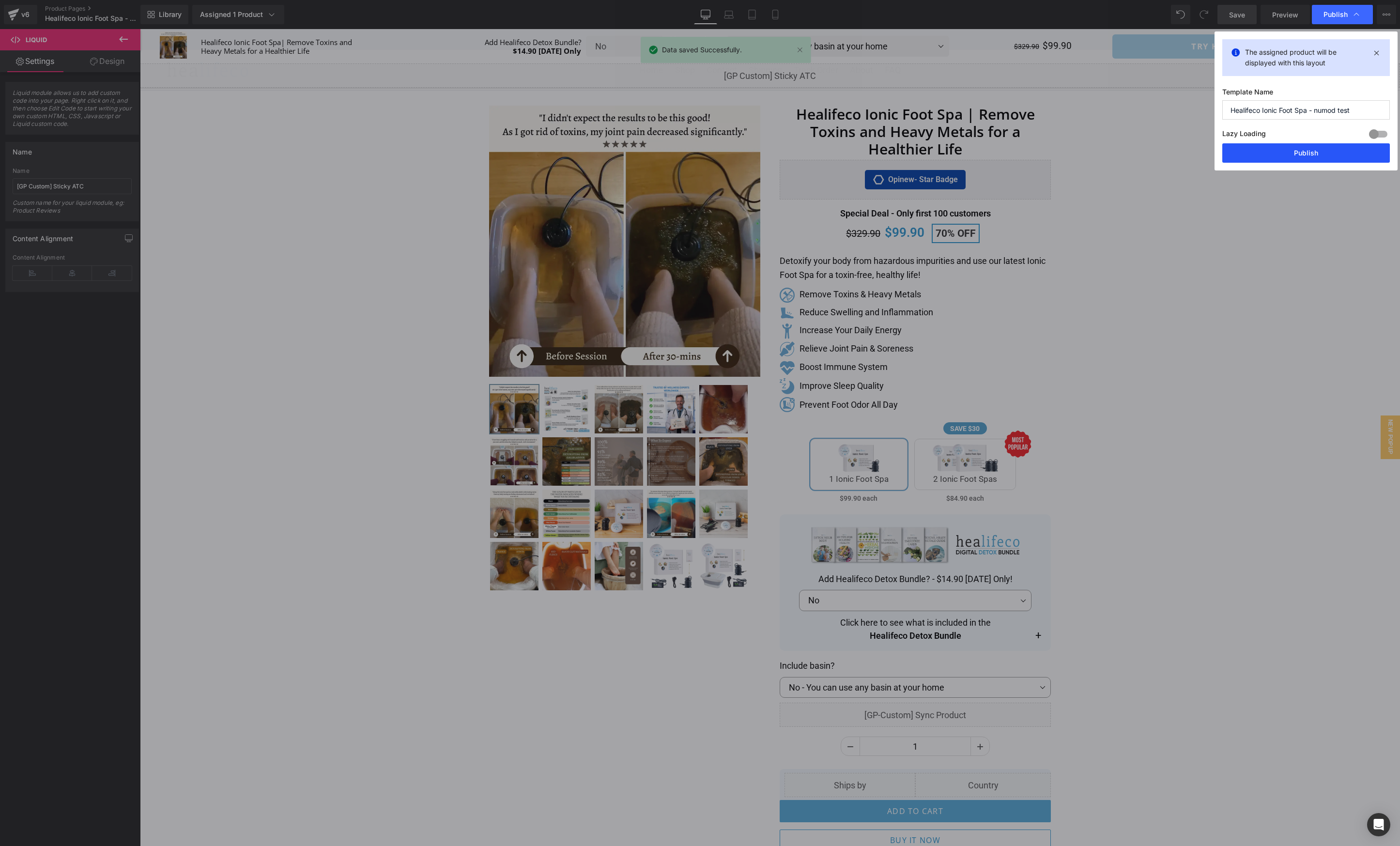
click at [1272, 152] on button "Publish" at bounding box center [1306, 153] width 168 height 19
